Goal: Book appointment/travel/reservation

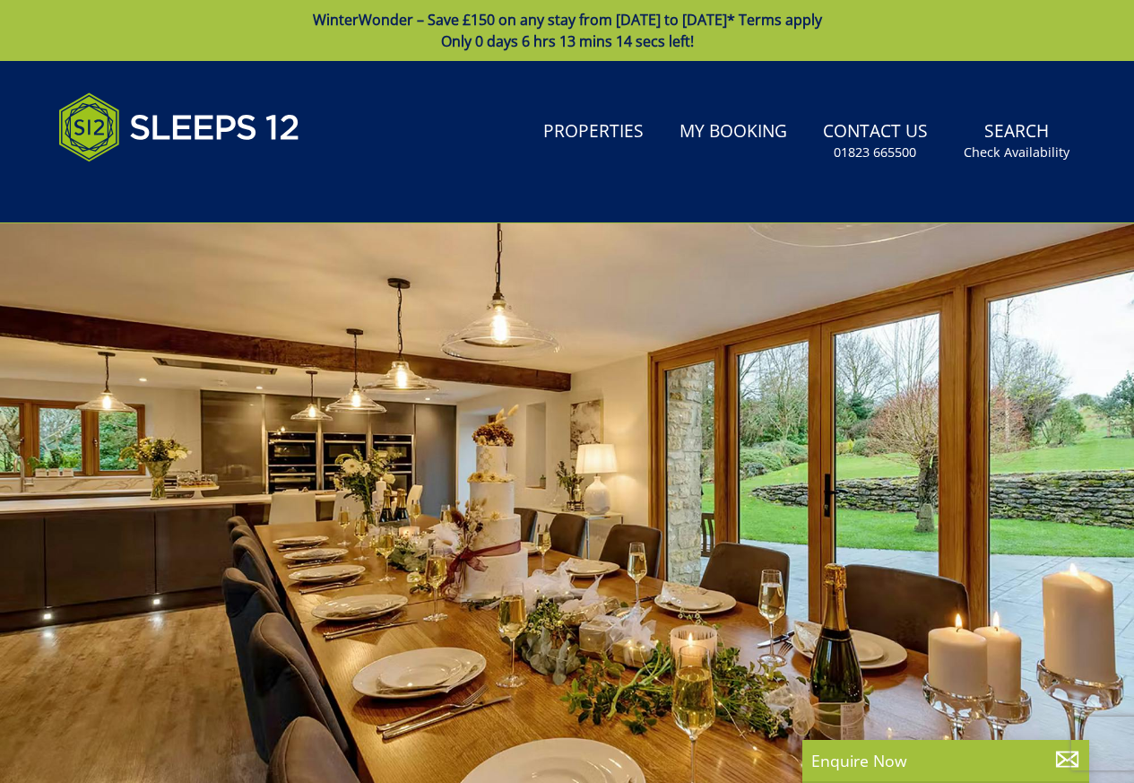
click at [193, 653] on div at bounding box center [567, 537] width 1134 height 628
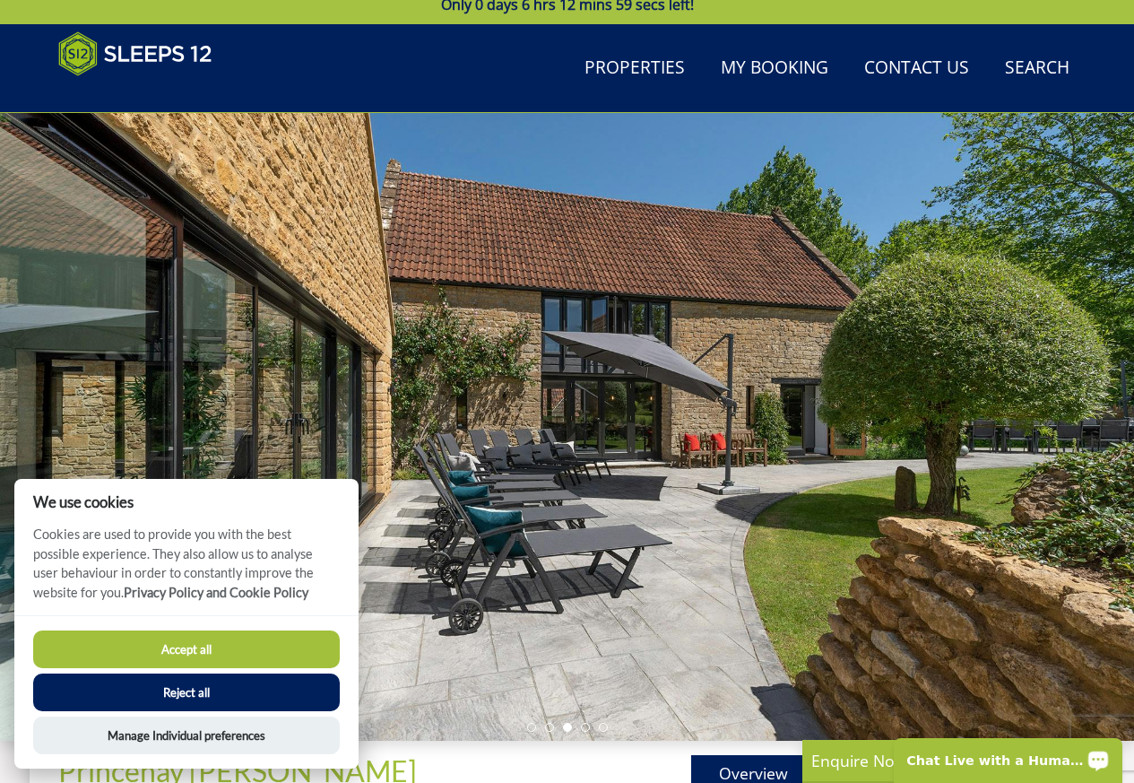
scroll to position [467, 0]
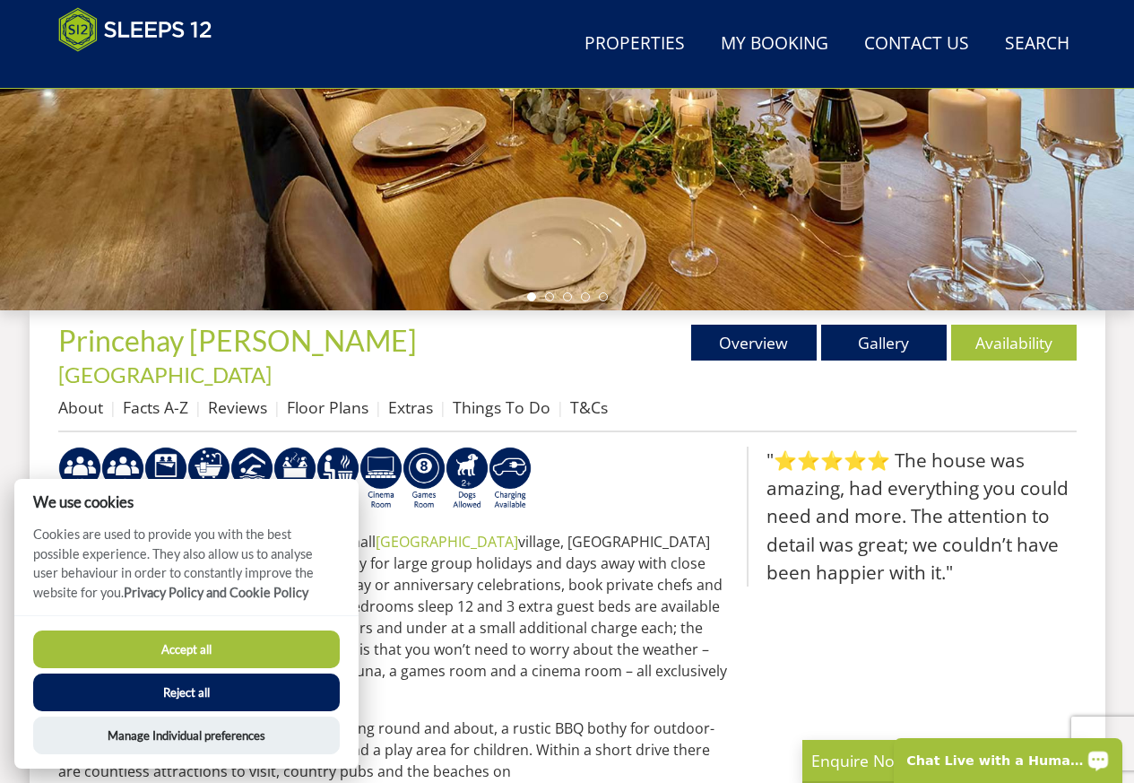
click at [193, 654] on button "Accept all" at bounding box center [186, 649] width 307 height 38
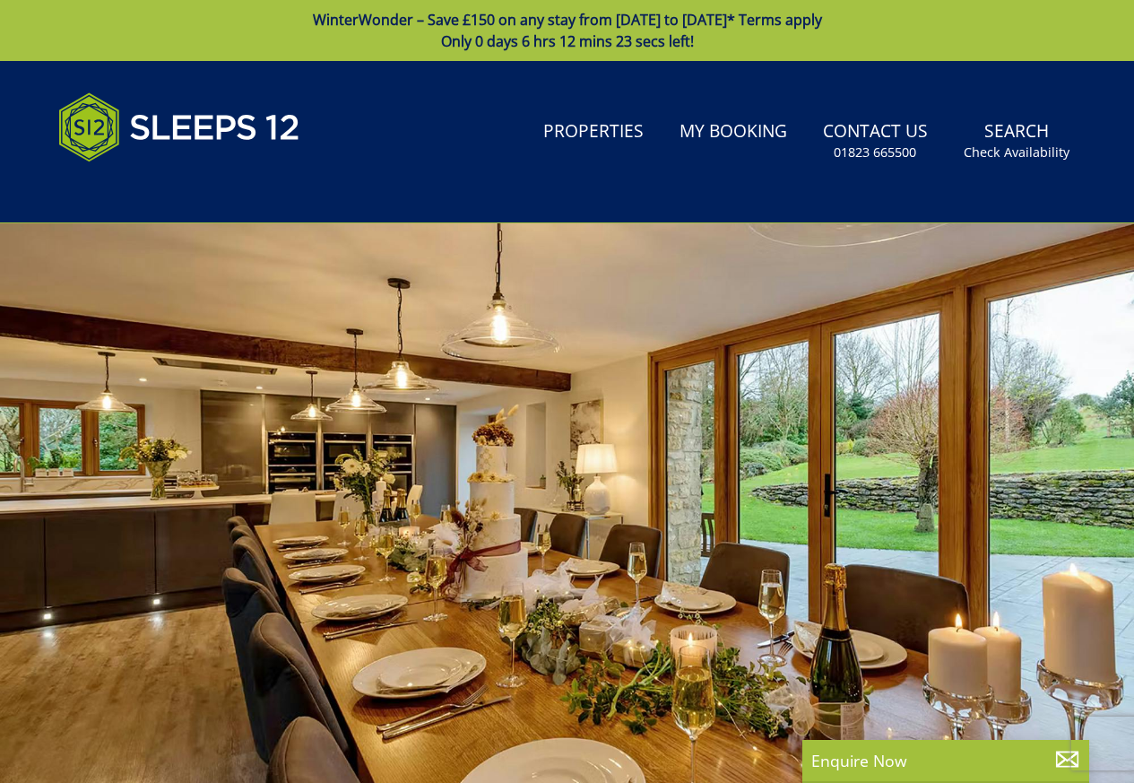
scroll to position [702, 0]
